Goal: Information Seeking & Learning: Learn about a topic

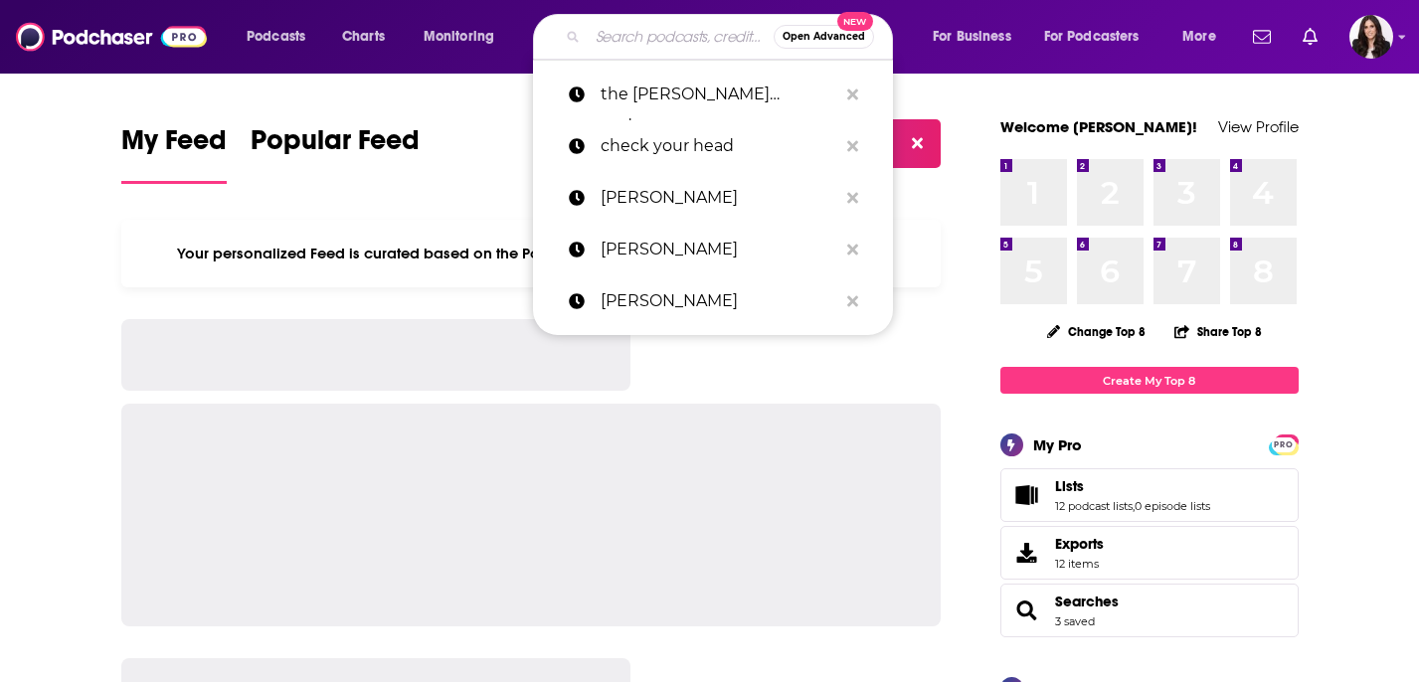
click at [624, 41] on input "Search podcasts, credits, & more..." at bounding box center [681, 37] width 186 height 32
paste input "From Vision to Creation"
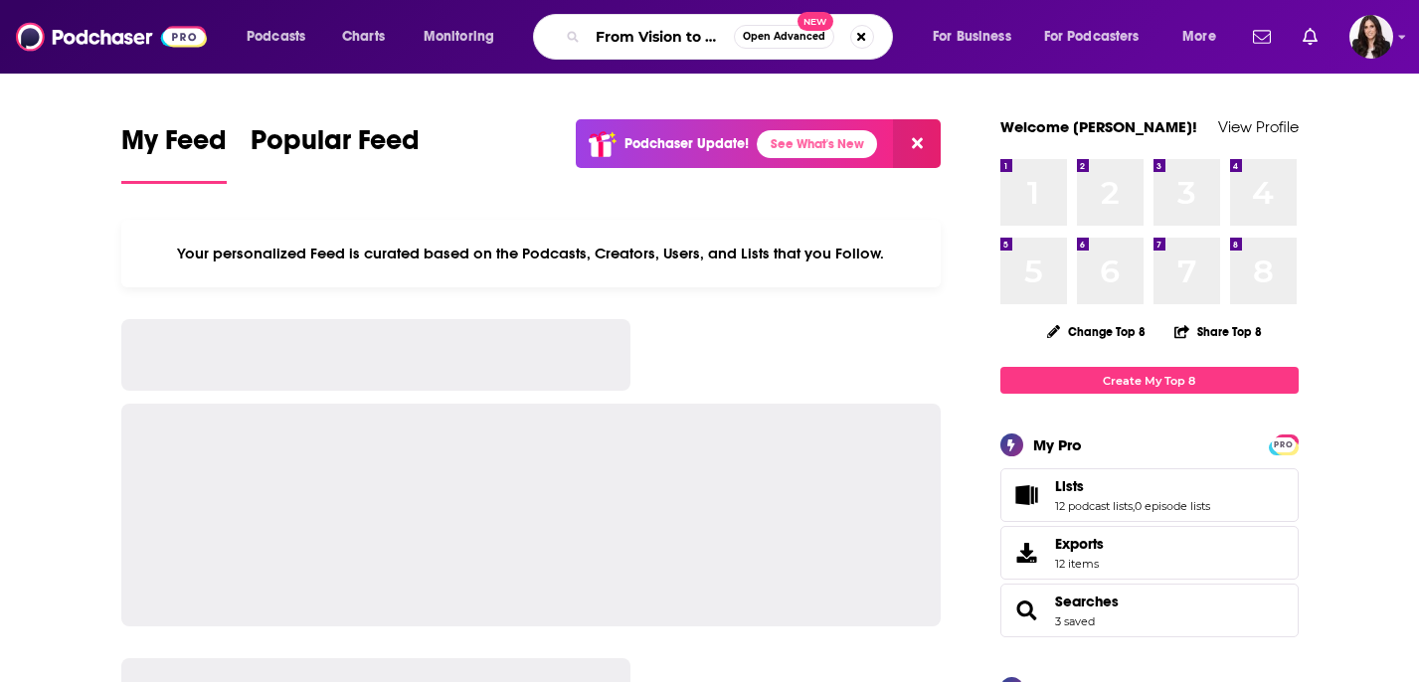
scroll to position [0, 44]
type input "From Vision to Creation"
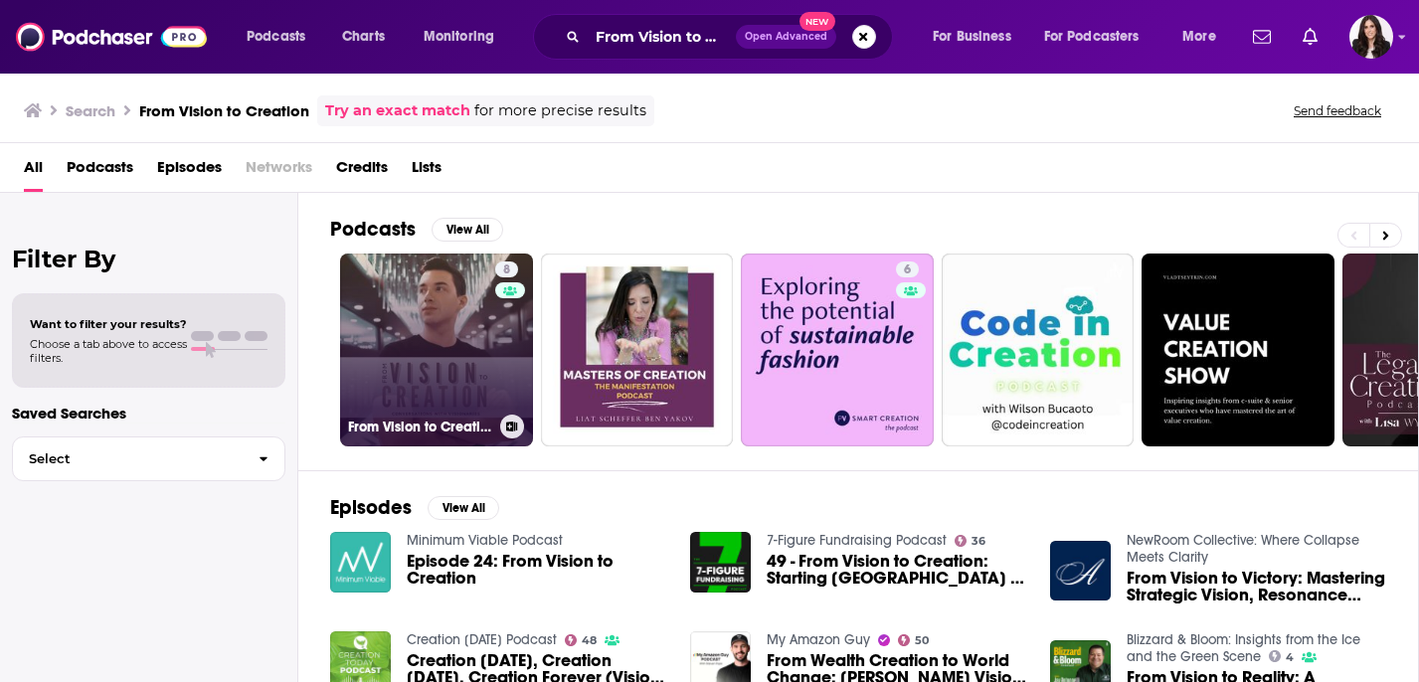
click at [458, 336] on link "8 From Vision to Creation" at bounding box center [436, 350] width 193 height 193
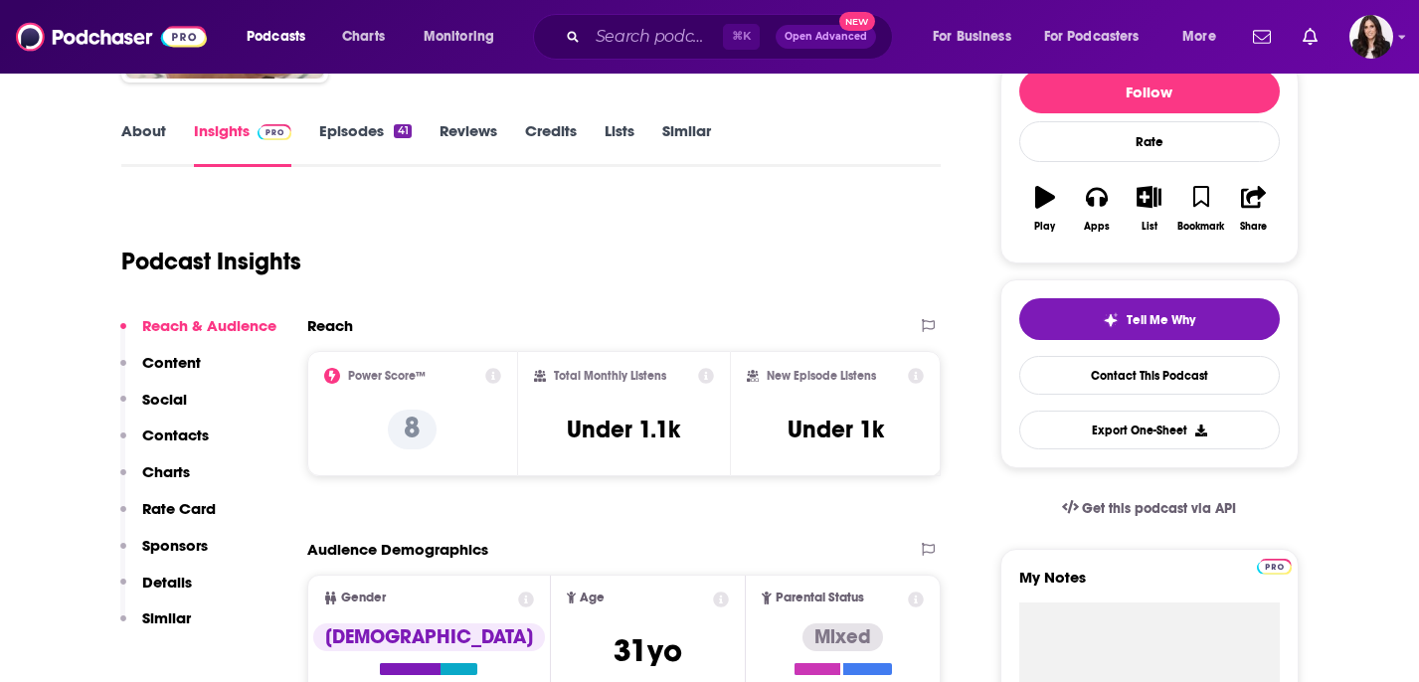
scroll to position [271, 0]
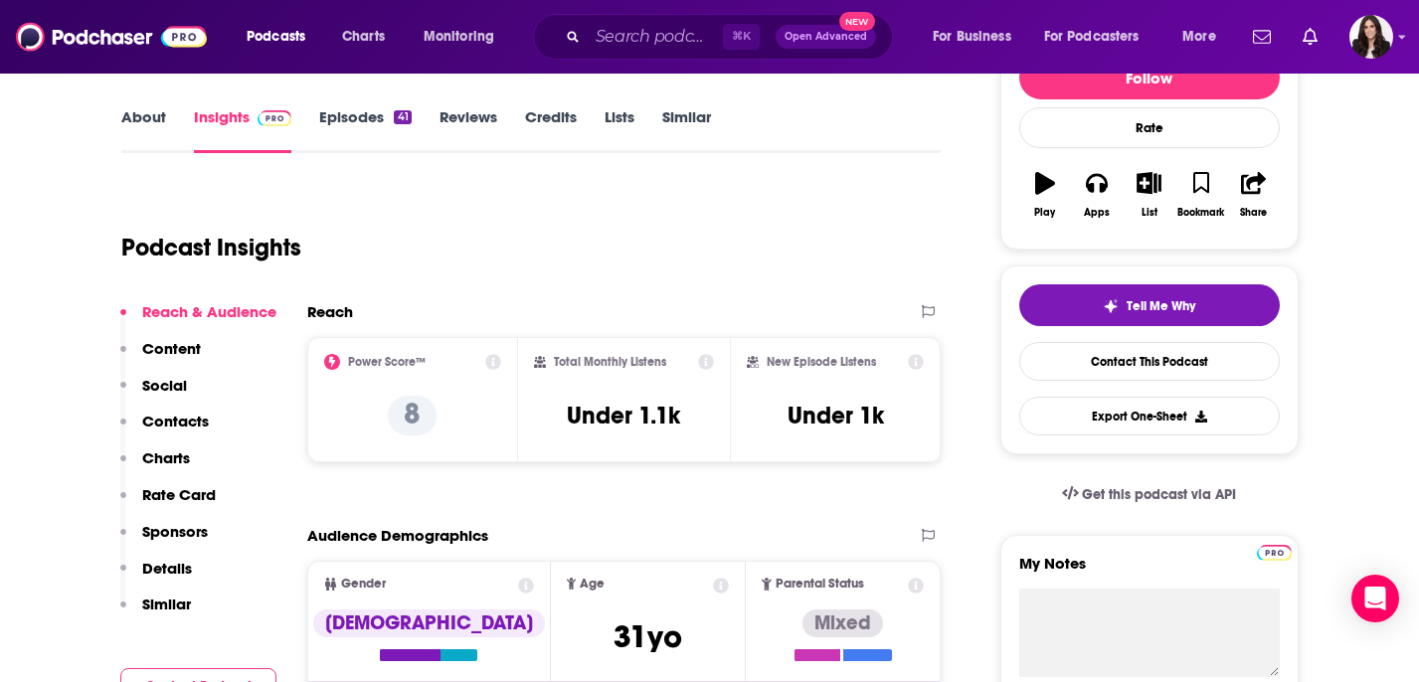
click at [341, 117] on link "Episodes 41" at bounding box center [364, 130] width 91 height 46
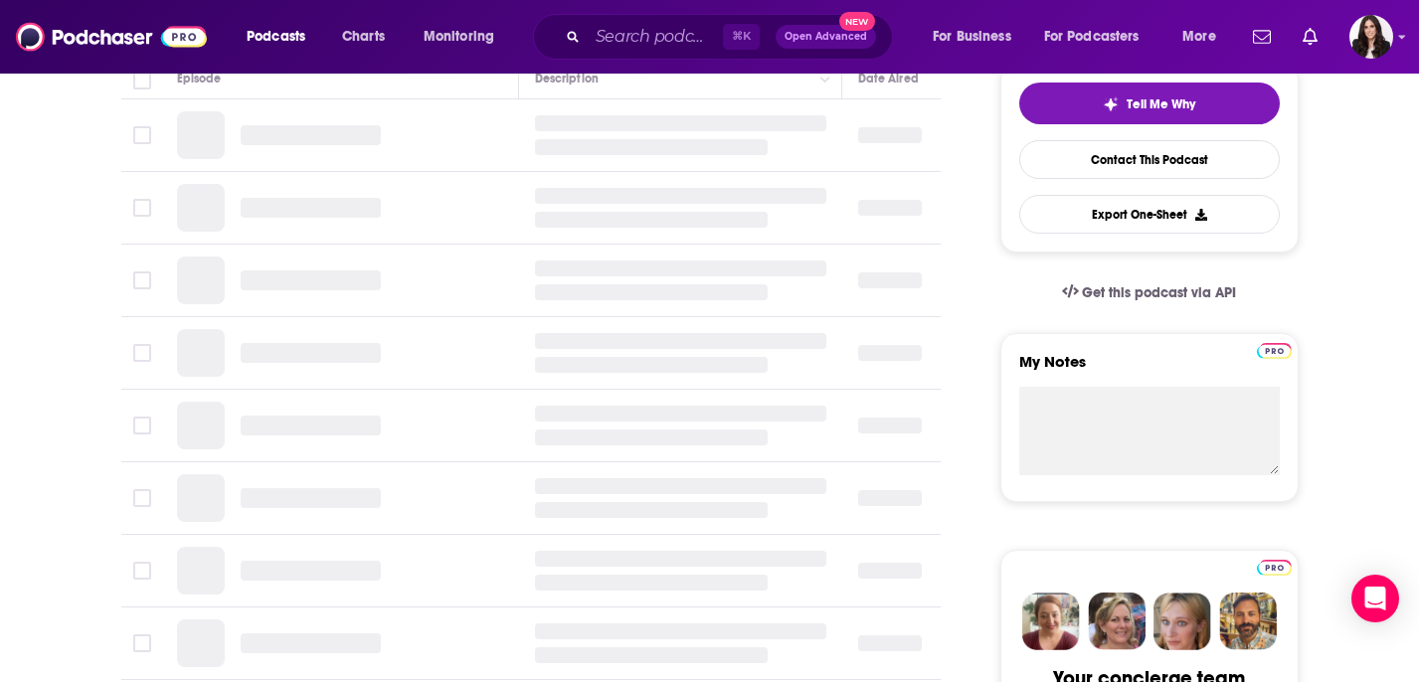
scroll to position [486, 0]
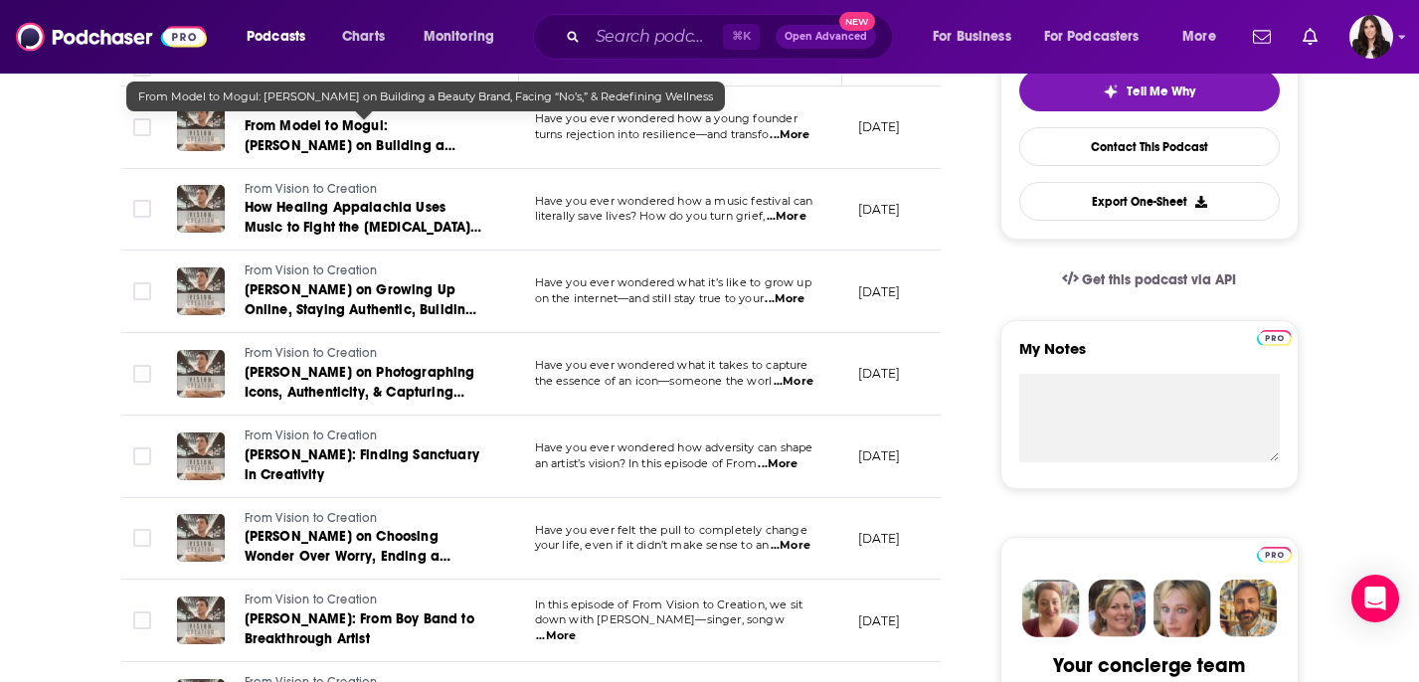
click at [452, 150] on span "From Model to Mogul: [PERSON_NAME] on Building a Beauty Brand, Facing “No’s,” &…" at bounding box center [351, 155] width 212 height 77
